Goal: Navigation & Orientation: Find specific page/section

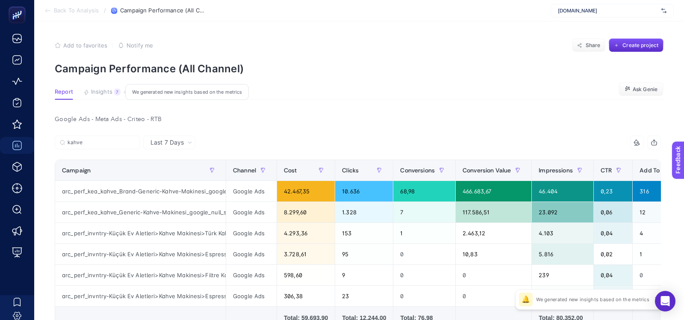
click at [114, 90] on div "7" at bounding box center [117, 92] width 6 height 7
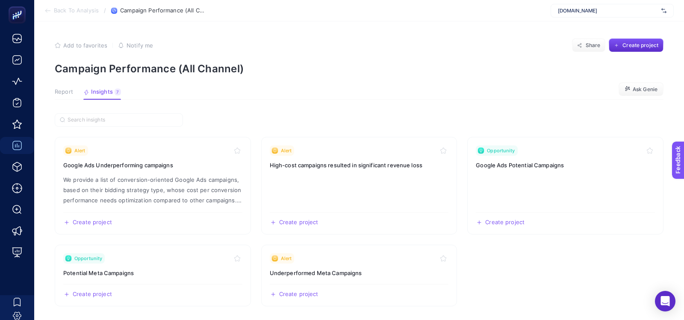
click at [61, 91] on span "Report" at bounding box center [64, 92] width 18 height 7
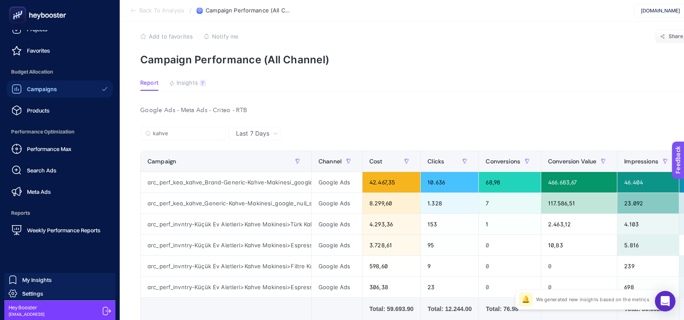
scroll to position [74, 0]
click at [60, 294] on link "Settings" at bounding box center [59, 293] width 111 height 14
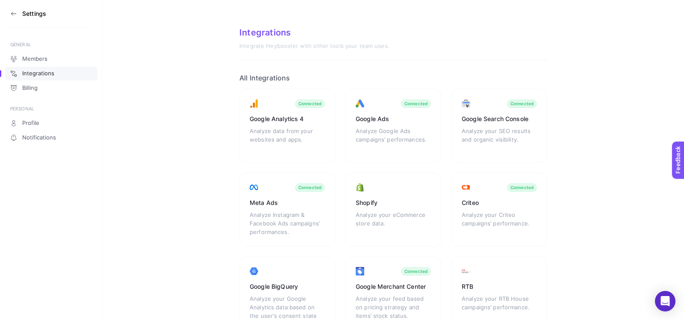
click at [14, 12] on icon at bounding box center [13, 13] width 7 height 7
